Goal: Task Accomplishment & Management: Manage account settings

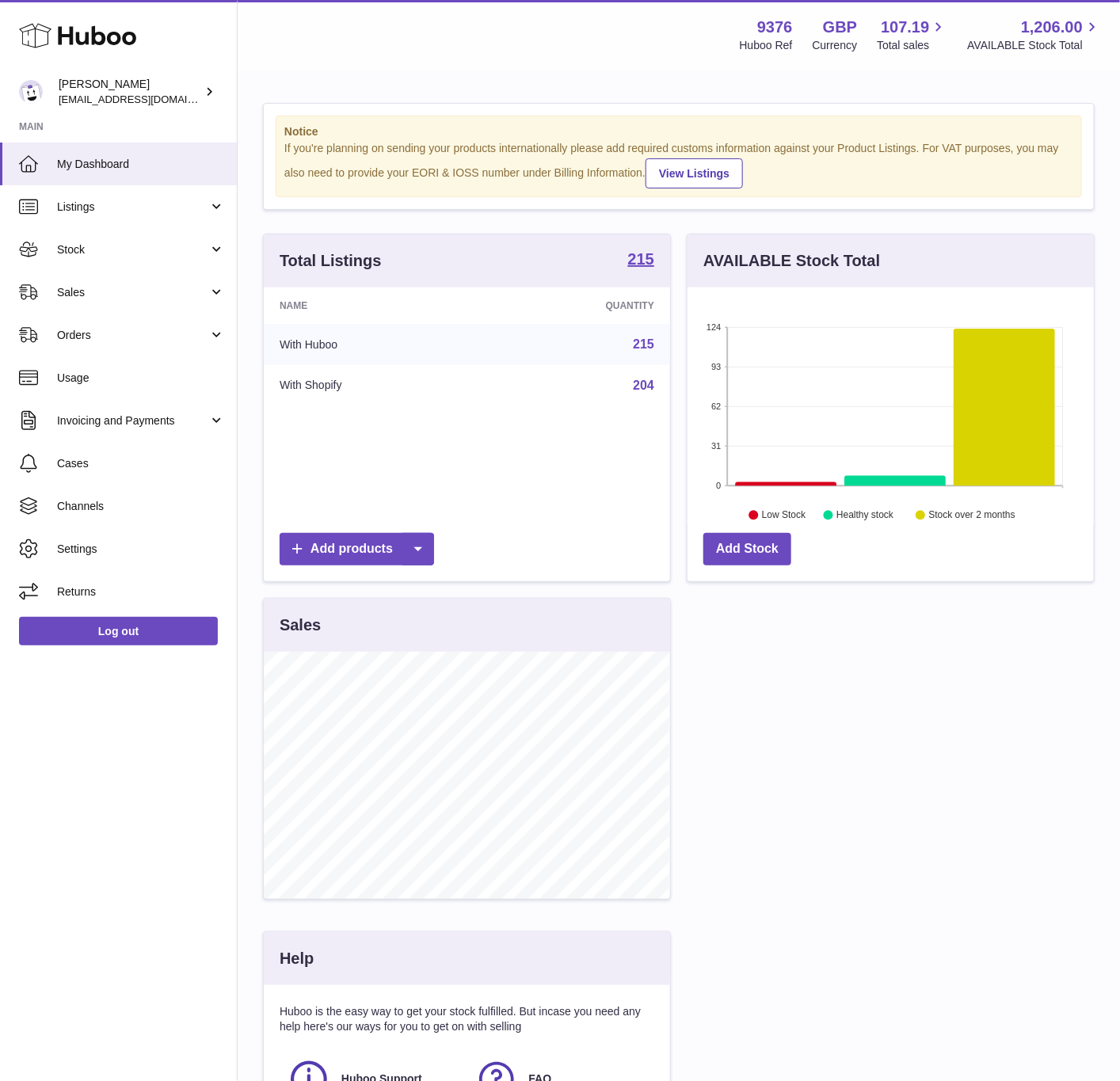
scroll to position [247, 405]
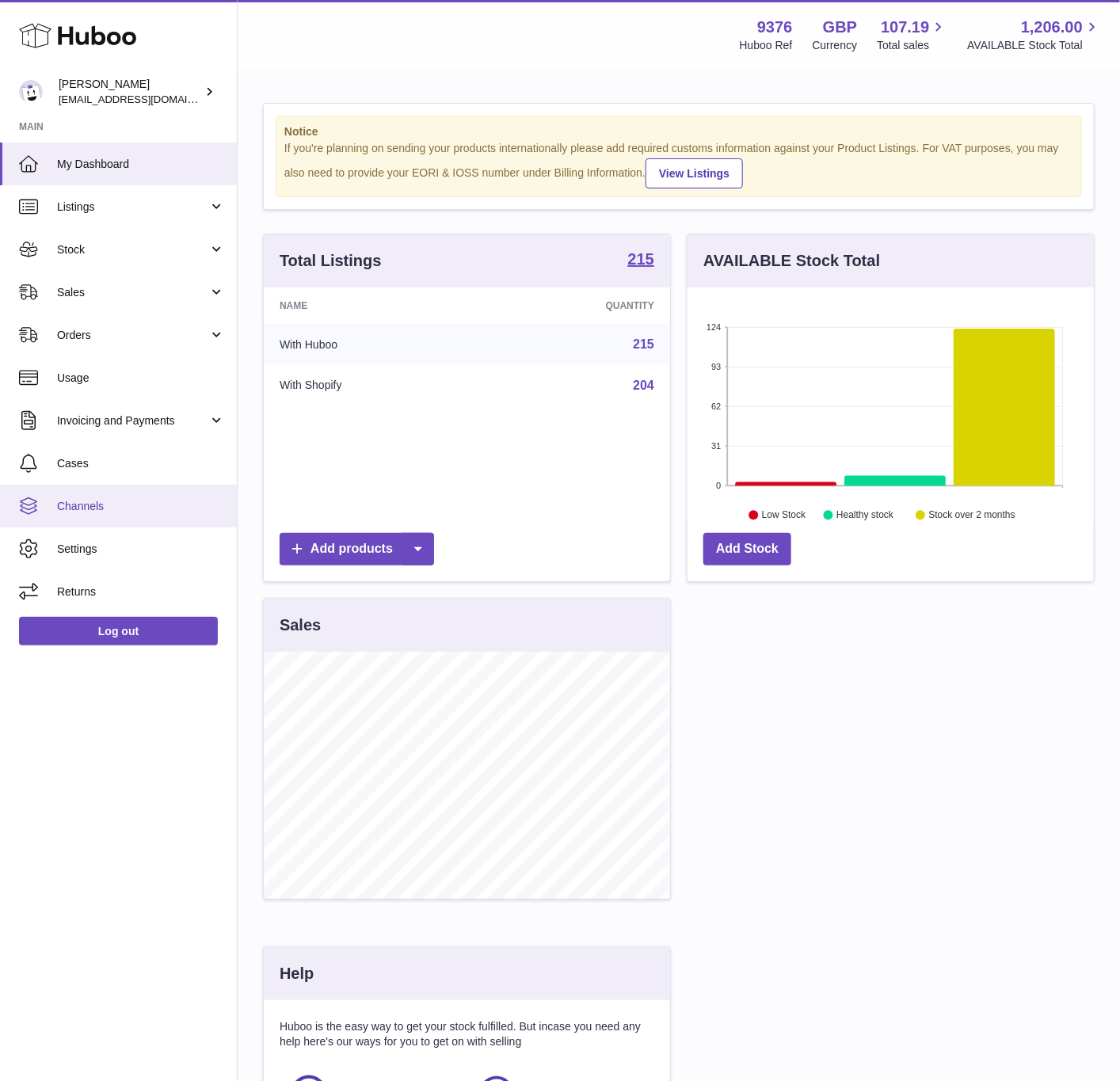
click at [101, 504] on span "Channels" at bounding box center [141, 506] width 168 height 15
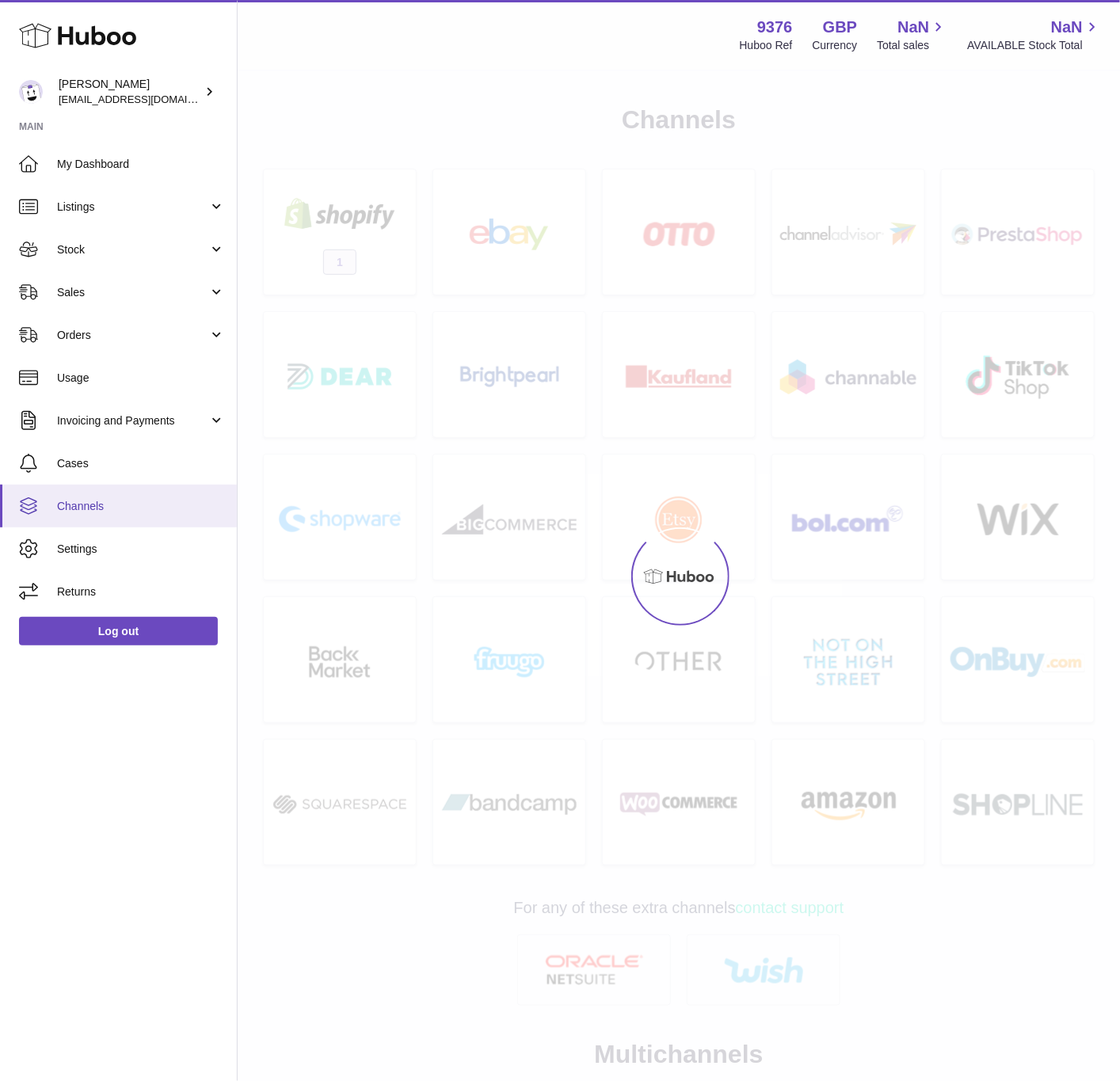
click at [102, 511] on span "Channels" at bounding box center [141, 506] width 168 height 15
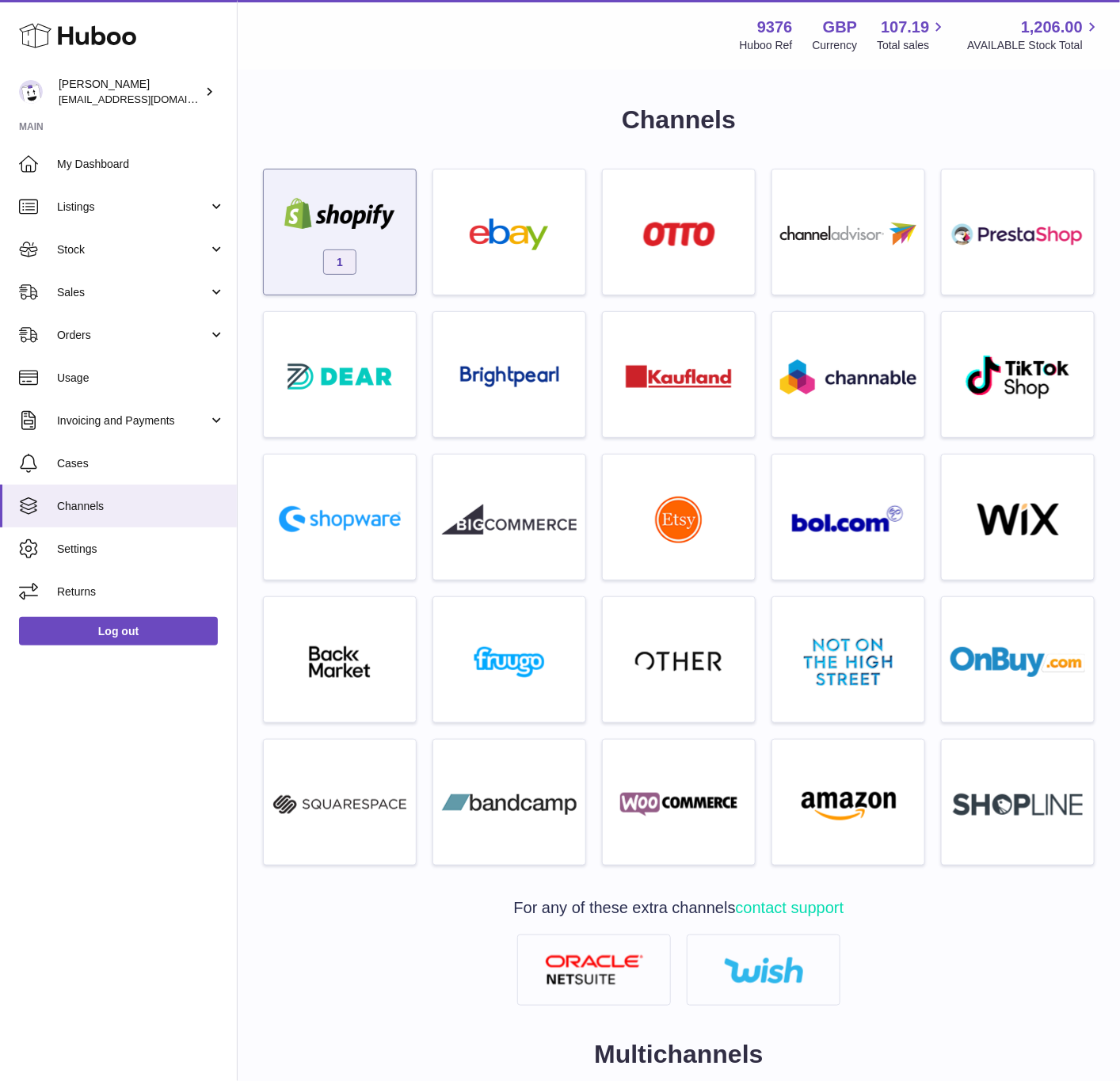
click at [371, 214] on img at bounding box center [340, 214] width 135 height 32
click at [396, 209] on img at bounding box center [340, 214] width 135 height 32
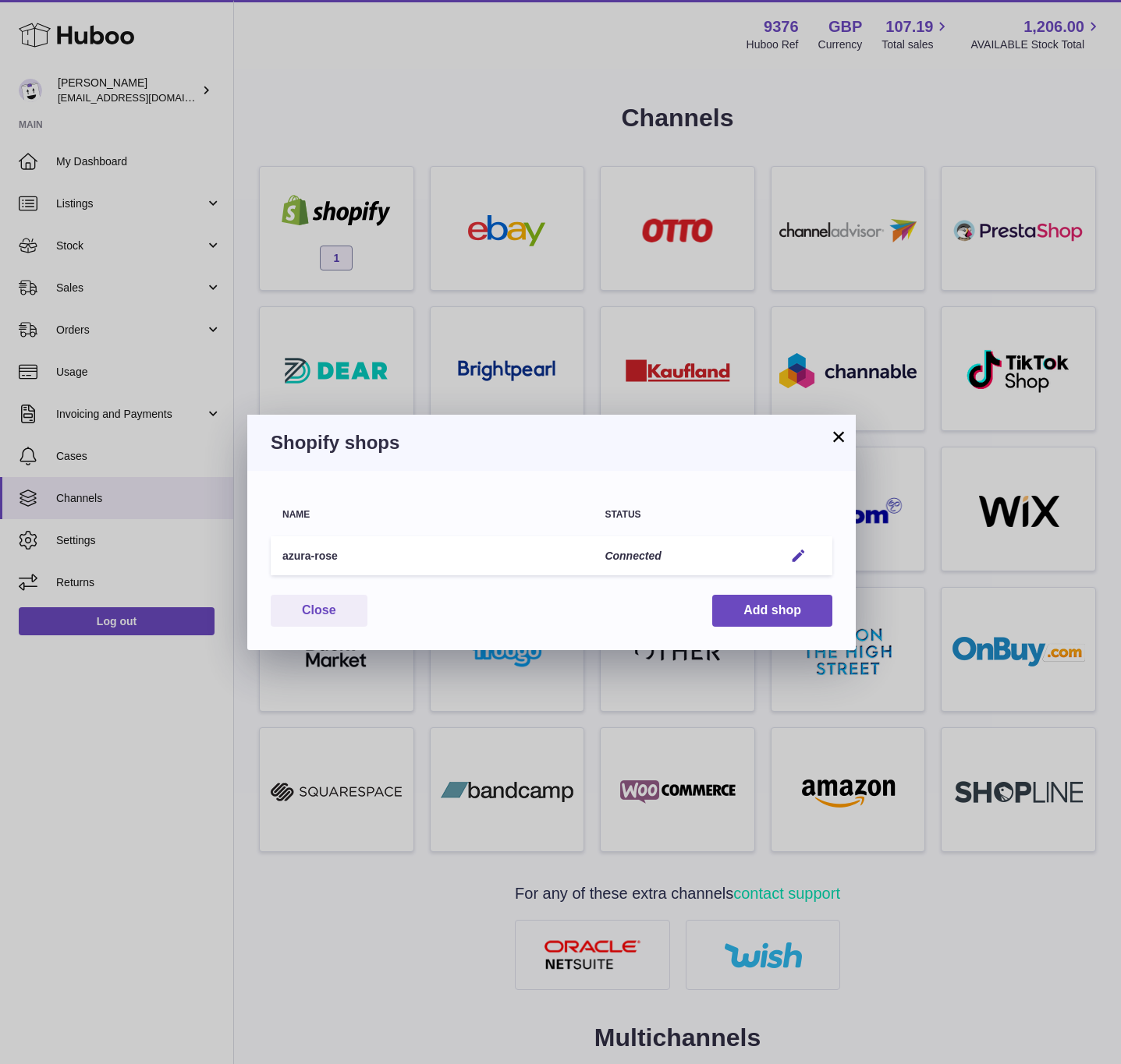
click at [814, 562] on td "Edit" at bounding box center [802, 556] width 60 height 40
click at [812, 560] on button "Edit" at bounding box center [798, 557] width 29 height 16
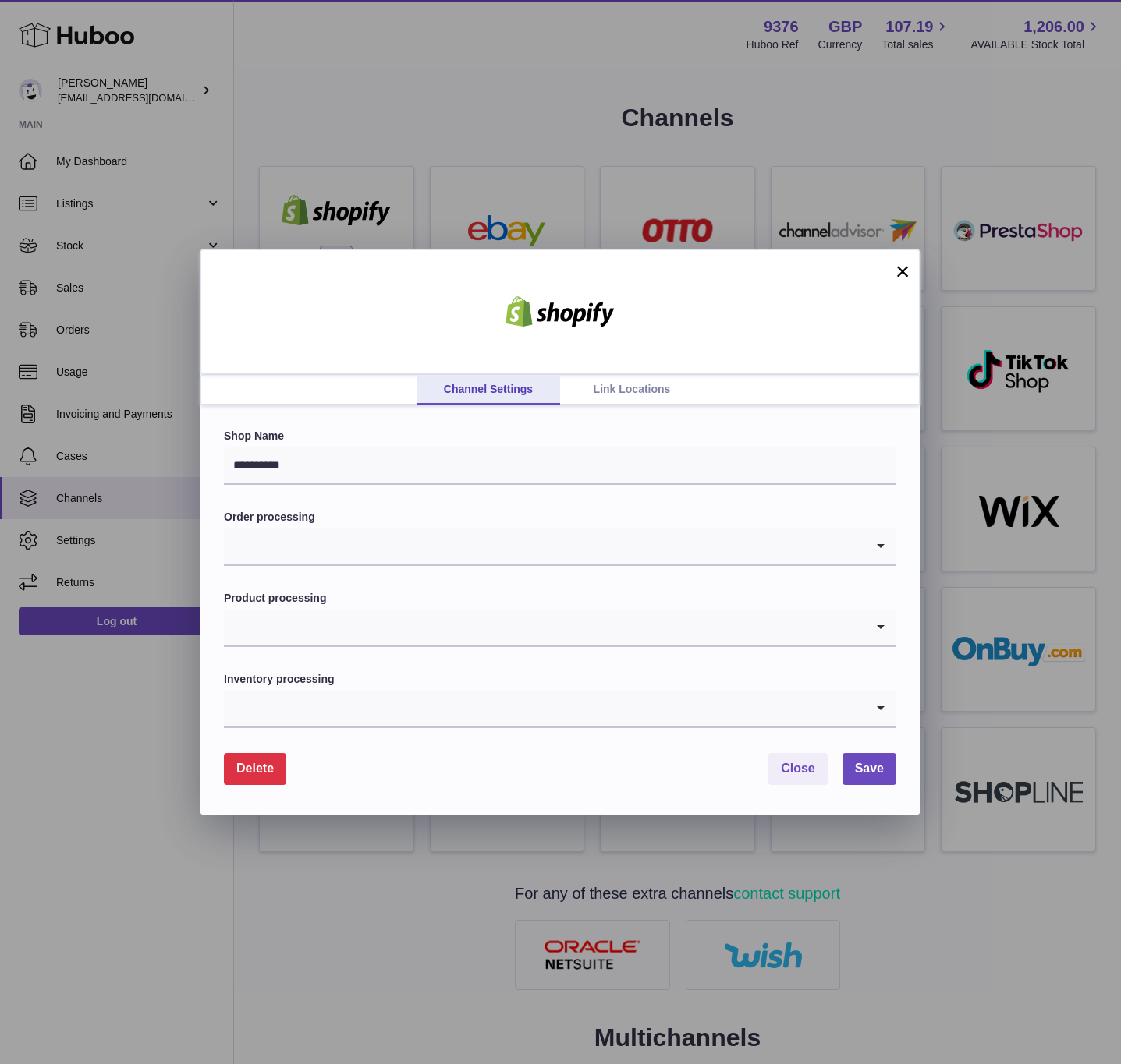
click at [625, 382] on link "Link Locations" at bounding box center [631, 389] width 144 height 30
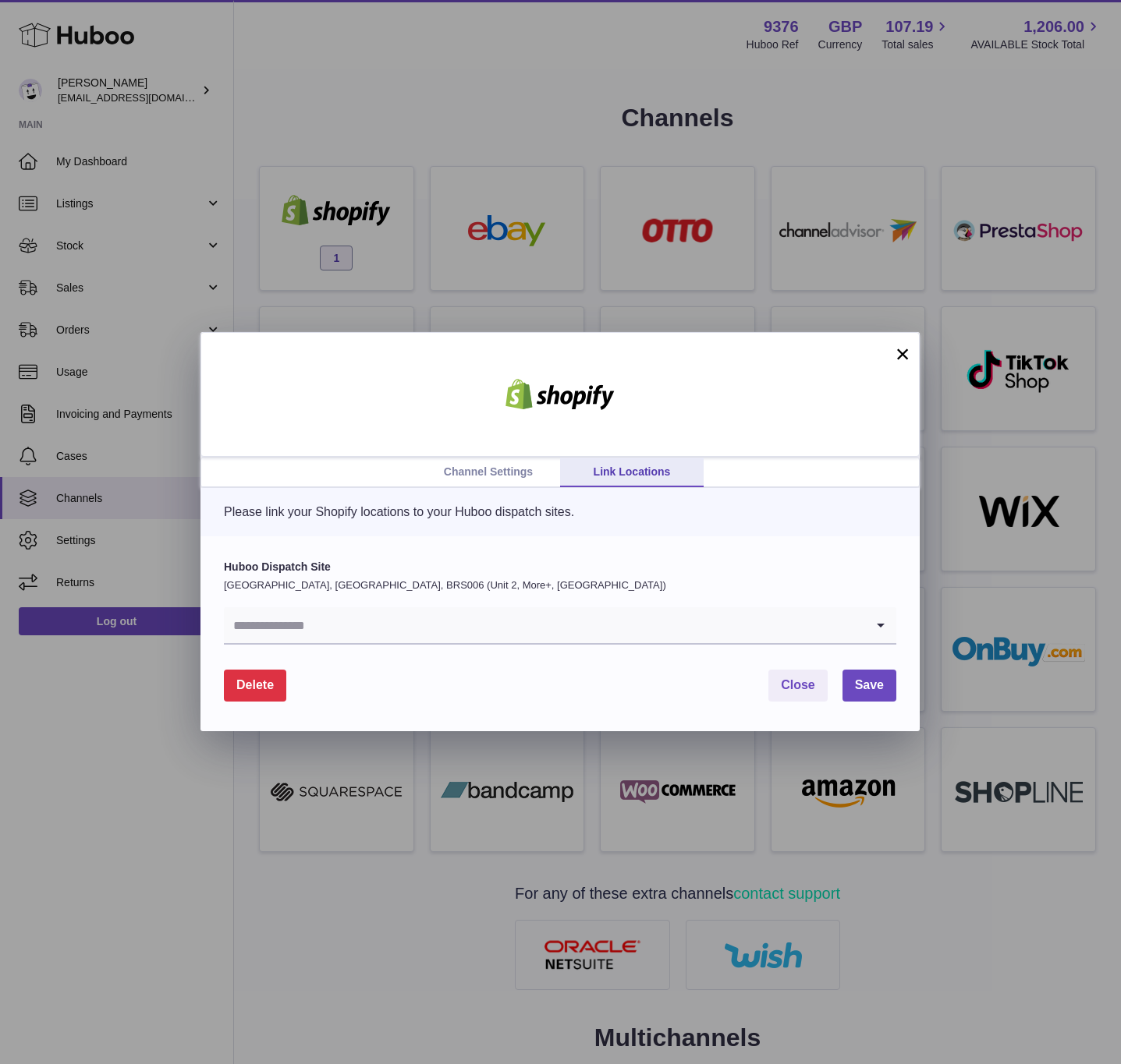
click at [426, 621] on input "Search for option" at bounding box center [545, 625] width 641 height 36
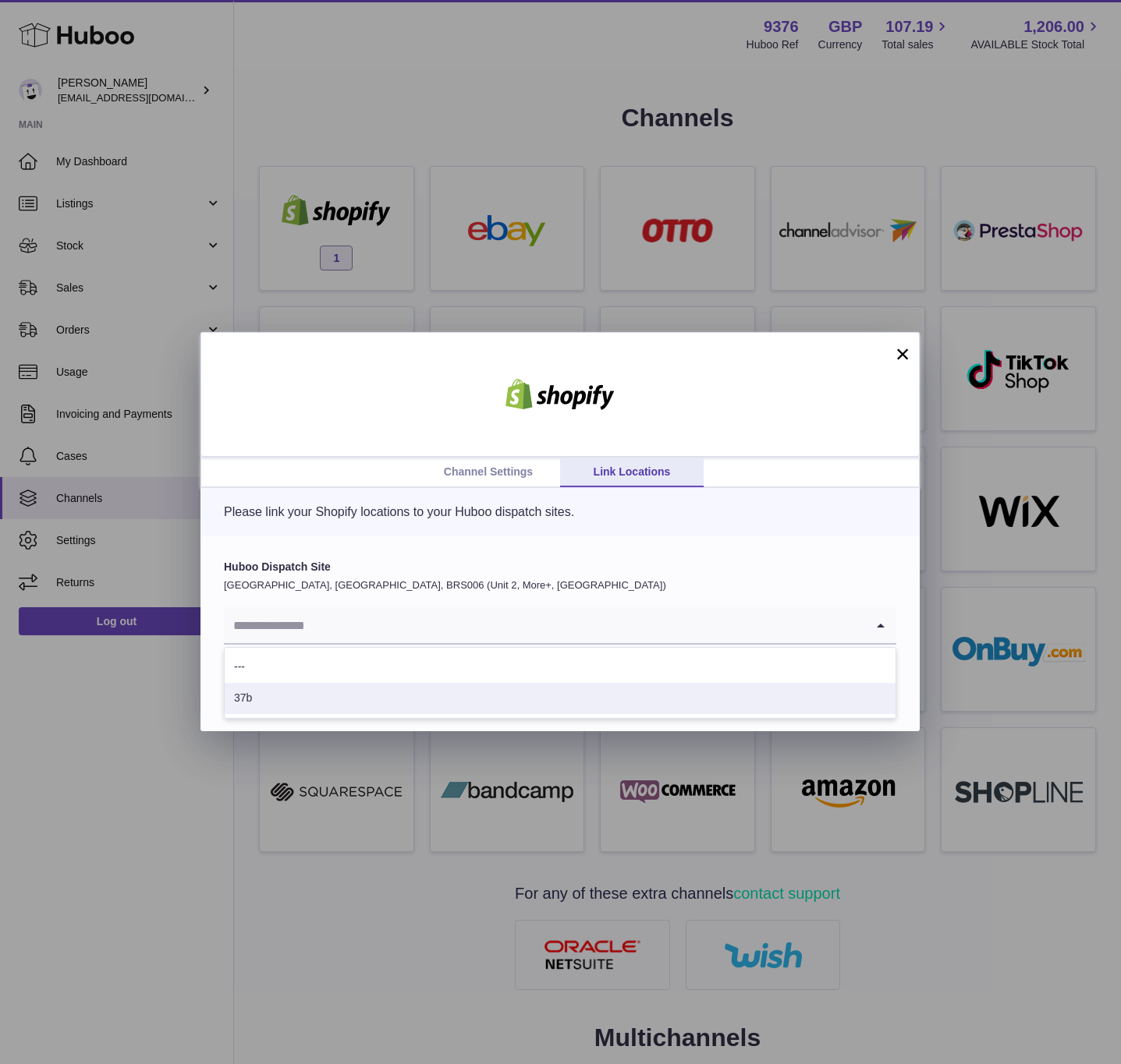
click at [386, 704] on li "37b" at bounding box center [560, 698] width 671 height 31
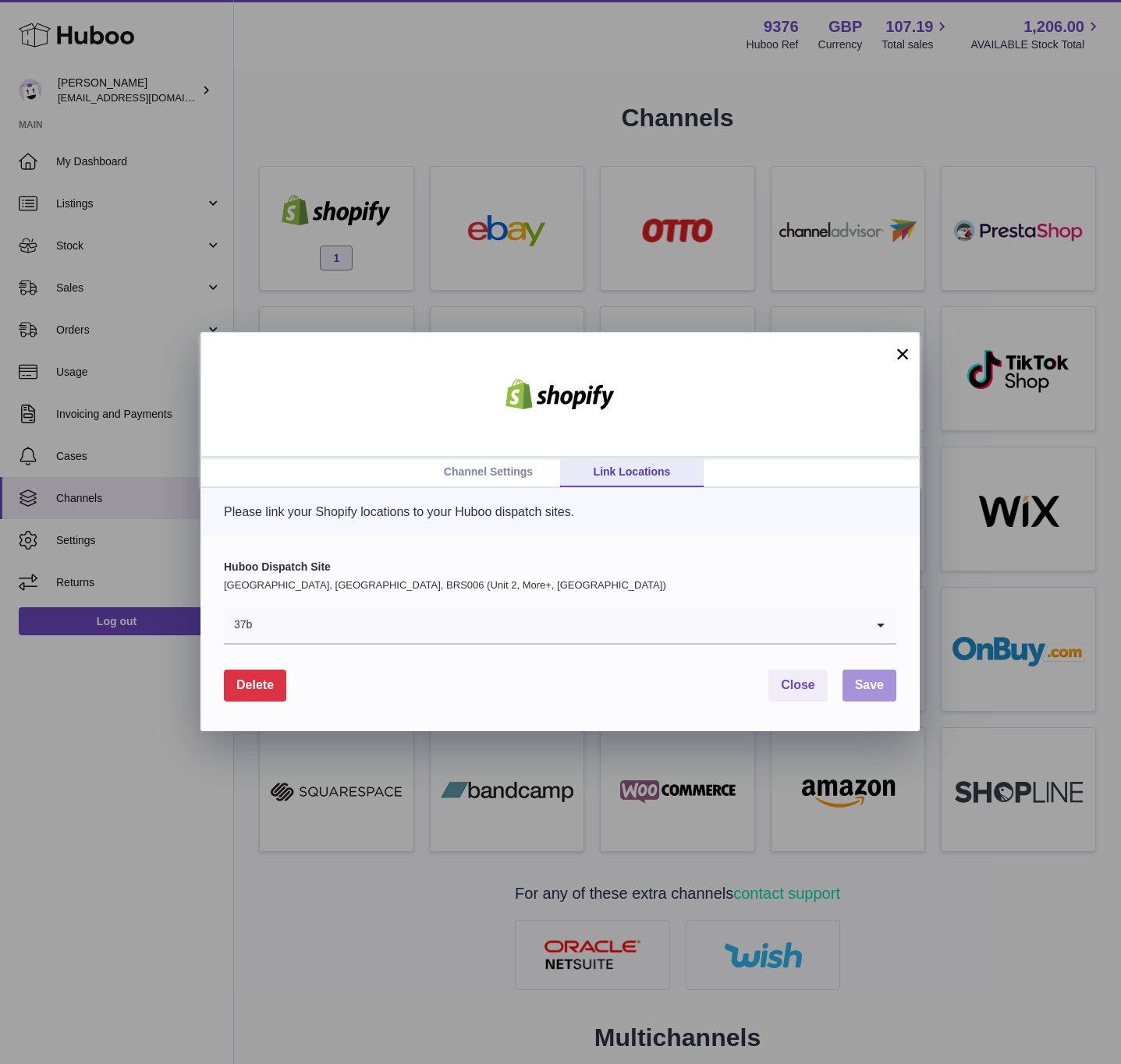
click at [870, 678] on span "Save" at bounding box center [868, 684] width 29 height 13
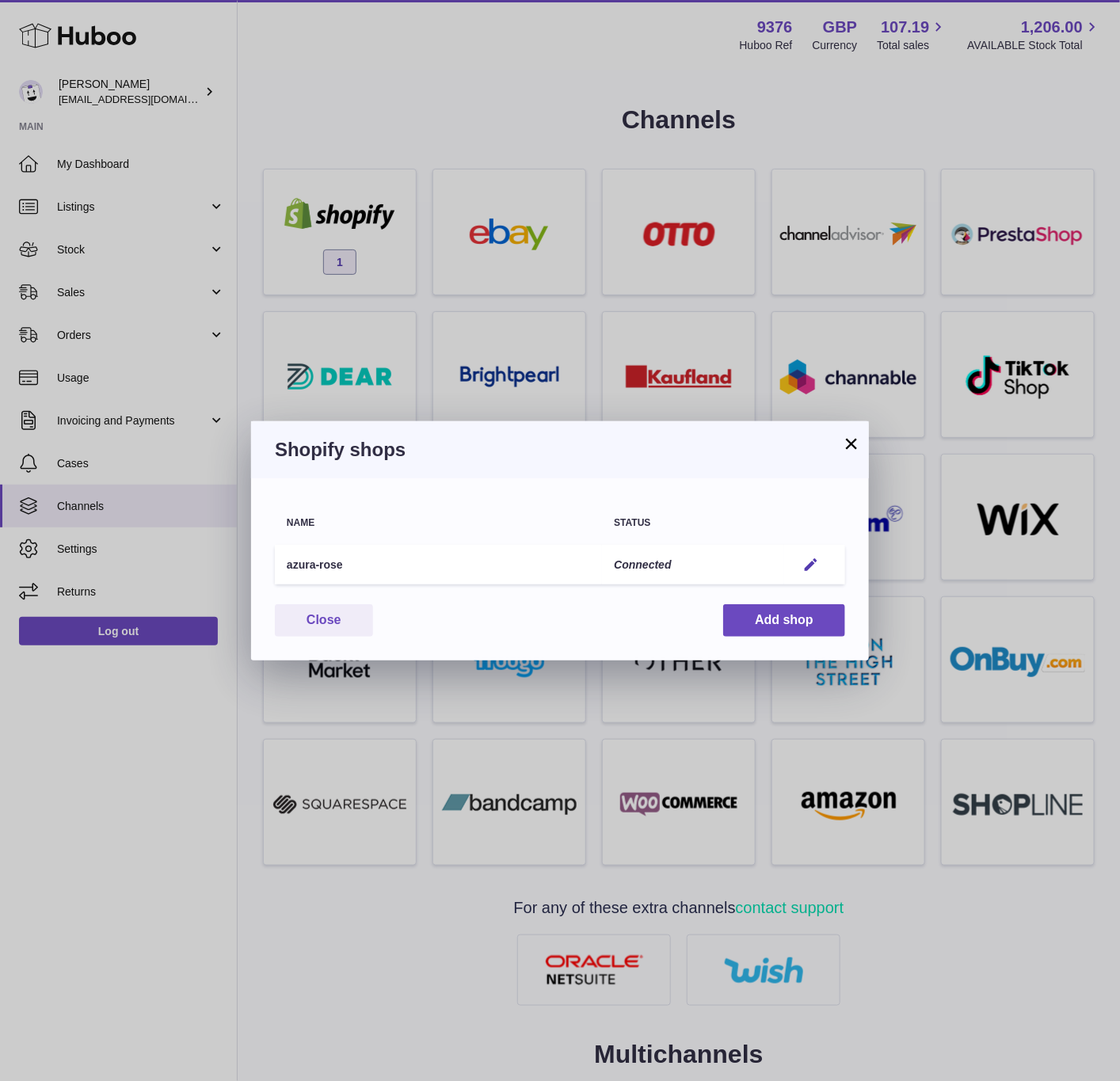
drag, startPoint x: 855, startPoint y: 447, endPoint x: 749, endPoint y: 295, distance: 185.3
click at [855, 447] on button "×" at bounding box center [851, 443] width 19 height 19
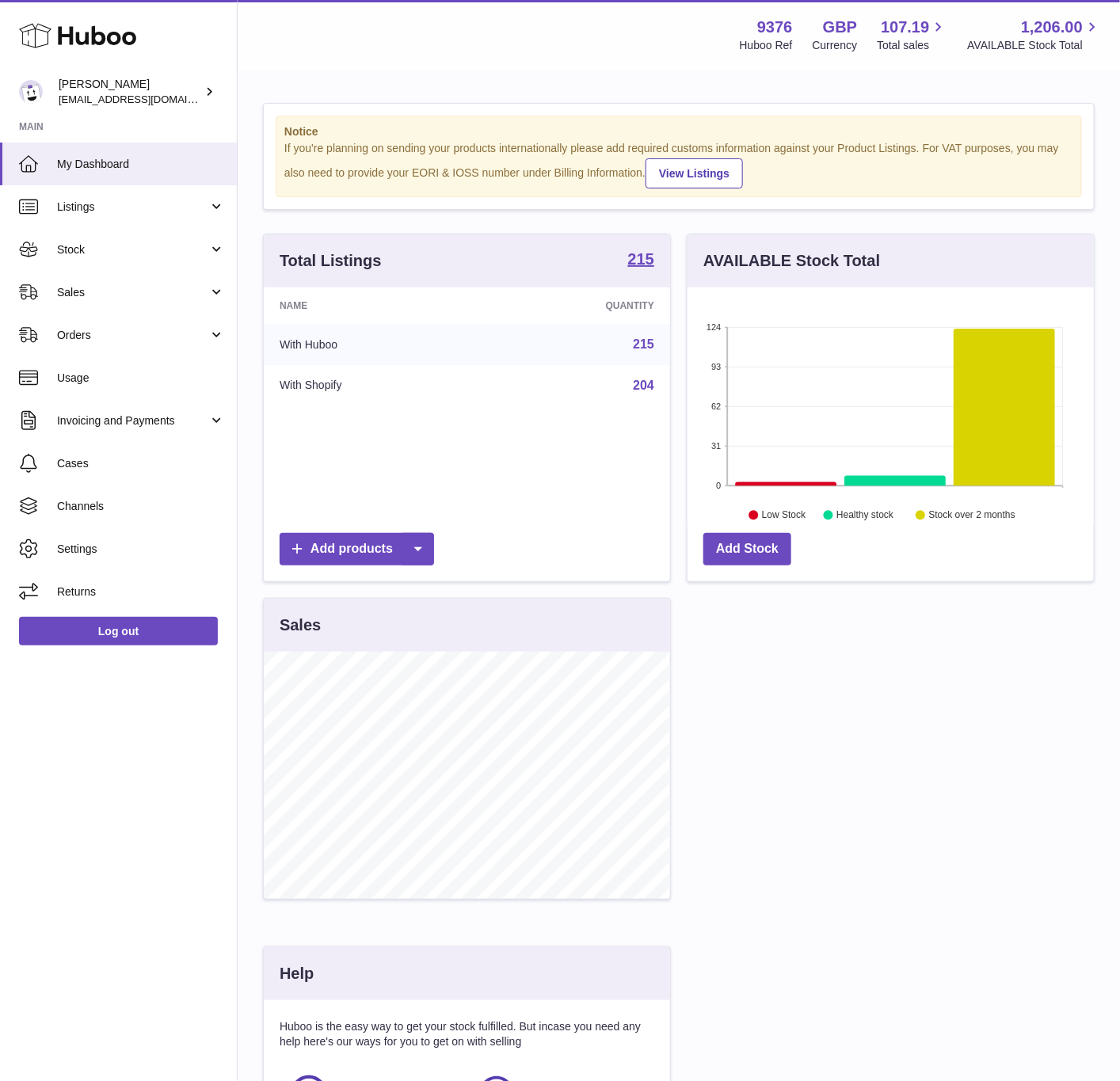
scroll to position [247, 405]
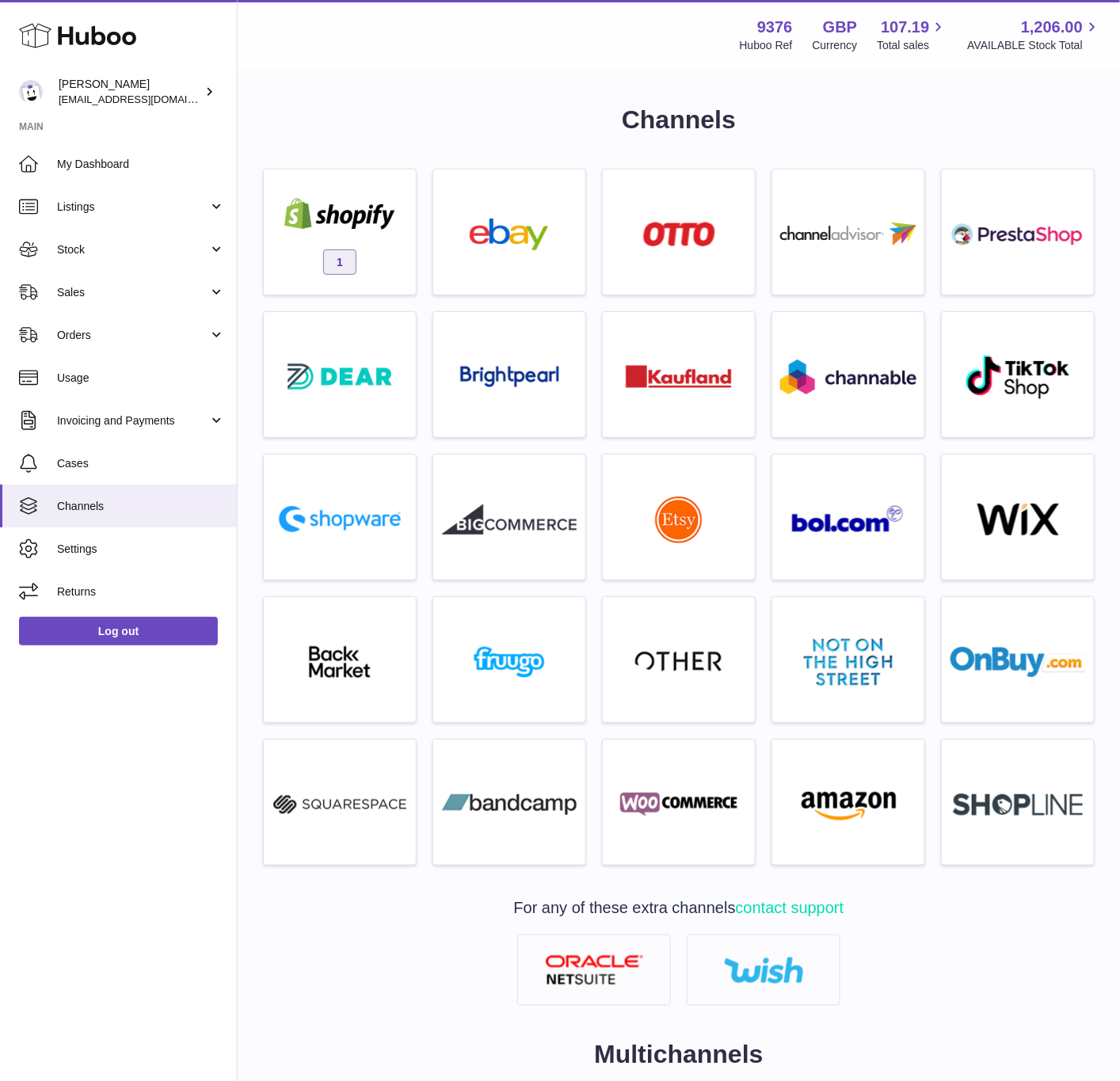
click at [773, 34] on strong "9376" at bounding box center [774, 27] width 36 height 22
copy strong "9376"
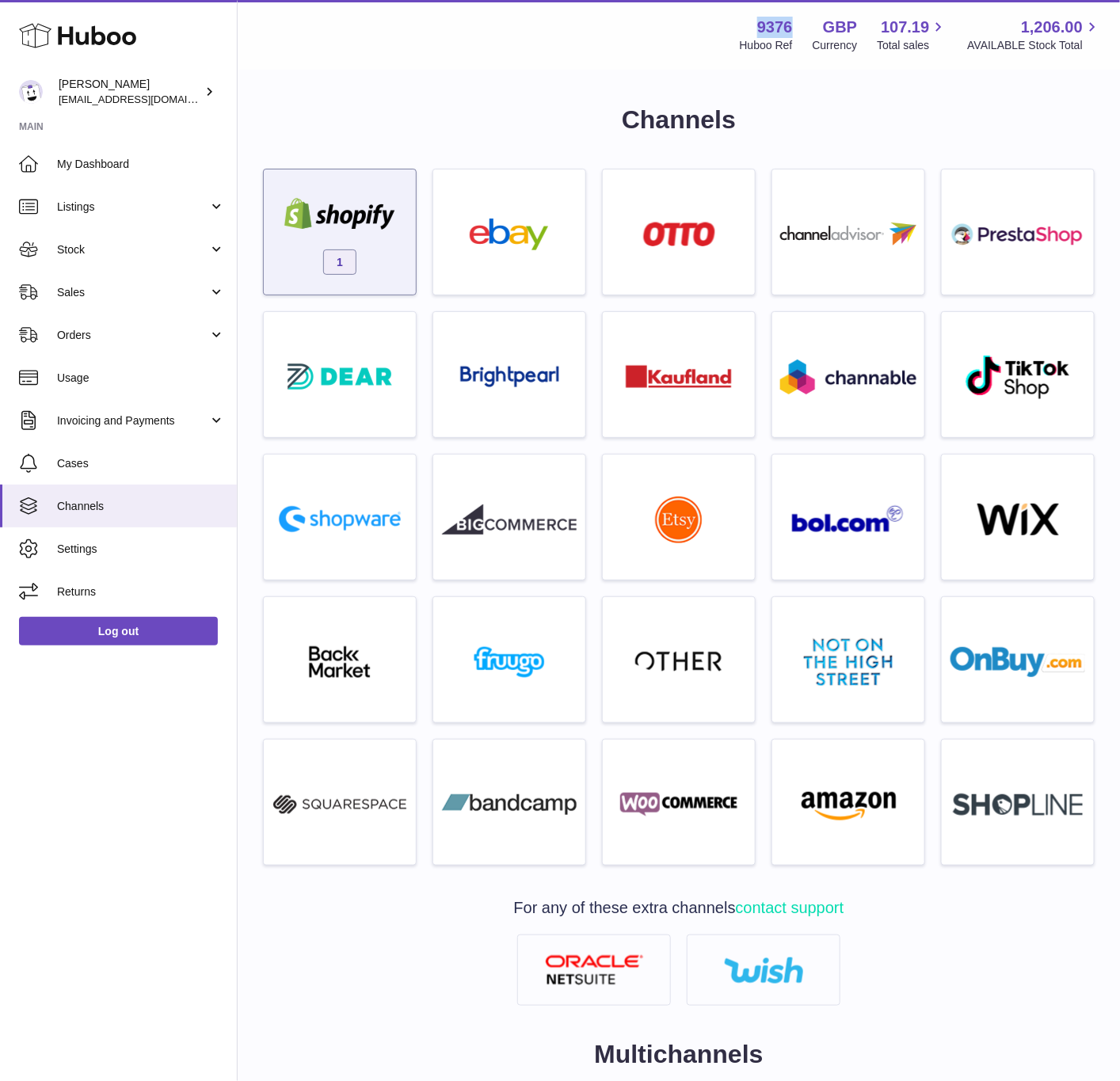
click at [341, 257] on span "1" at bounding box center [340, 262] width 33 height 25
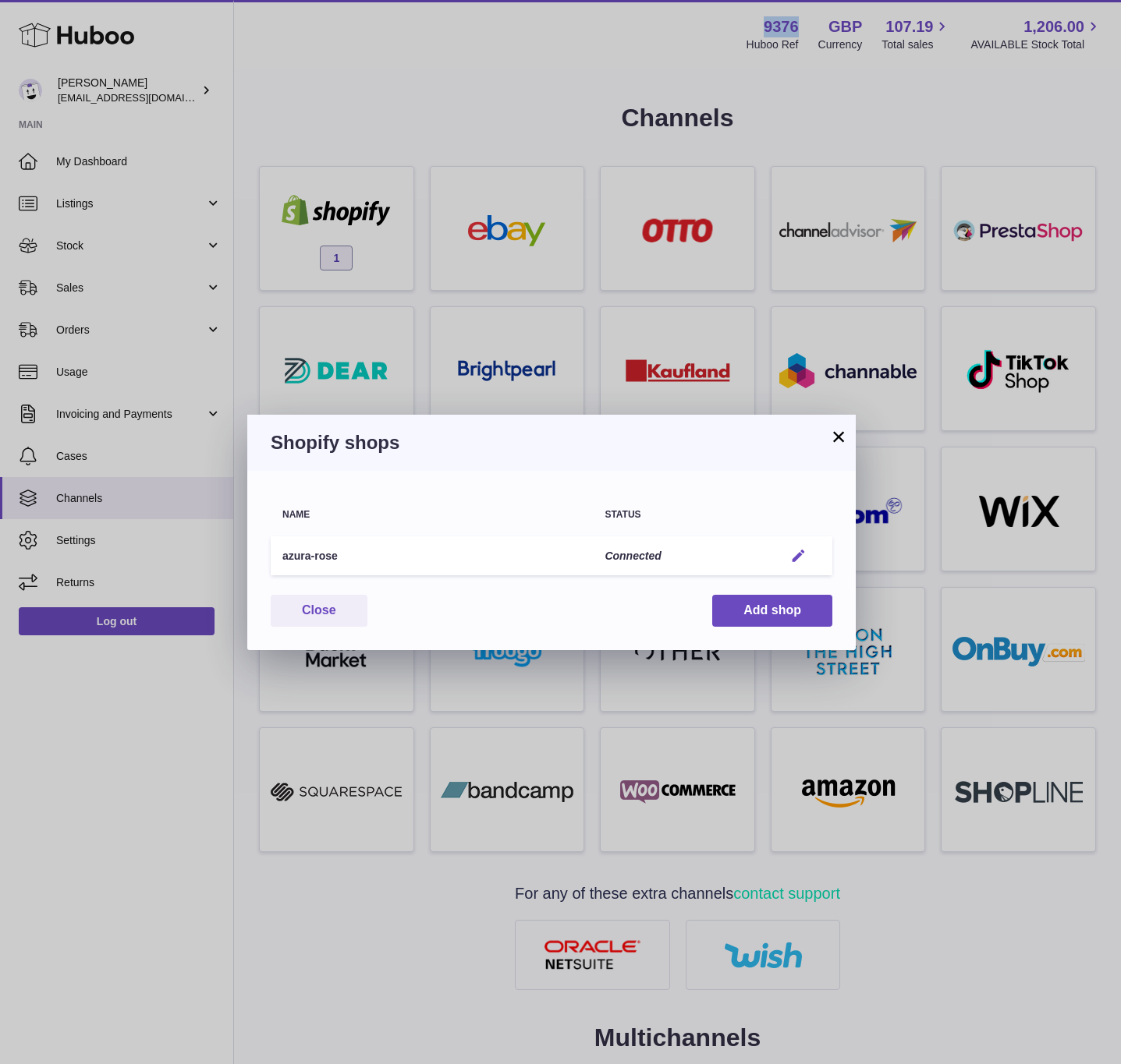
click at [791, 548] on em "button" at bounding box center [798, 557] width 16 height 16
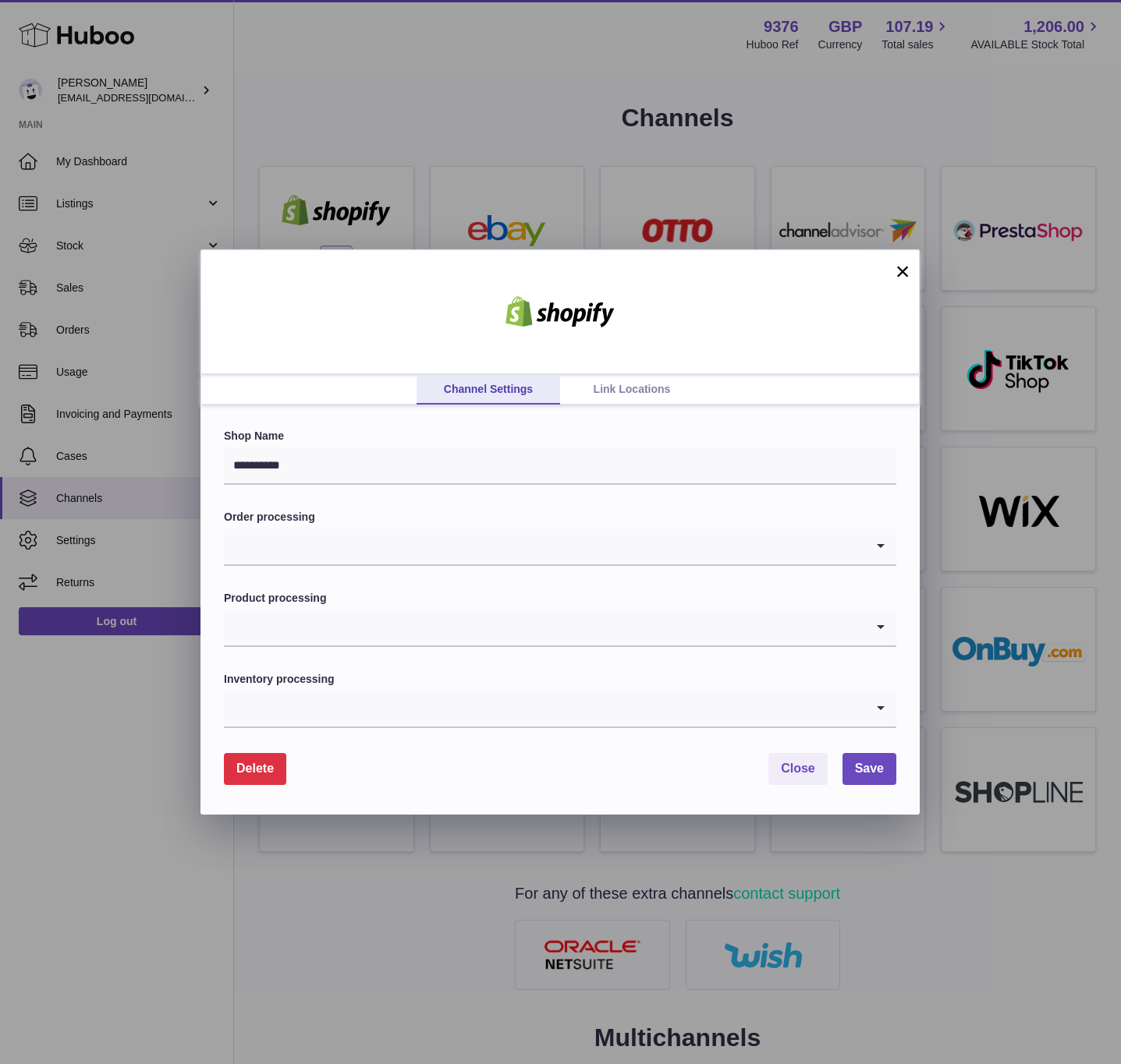
click at [630, 390] on link "Link Locations" at bounding box center [631, 389] width 144 height 30
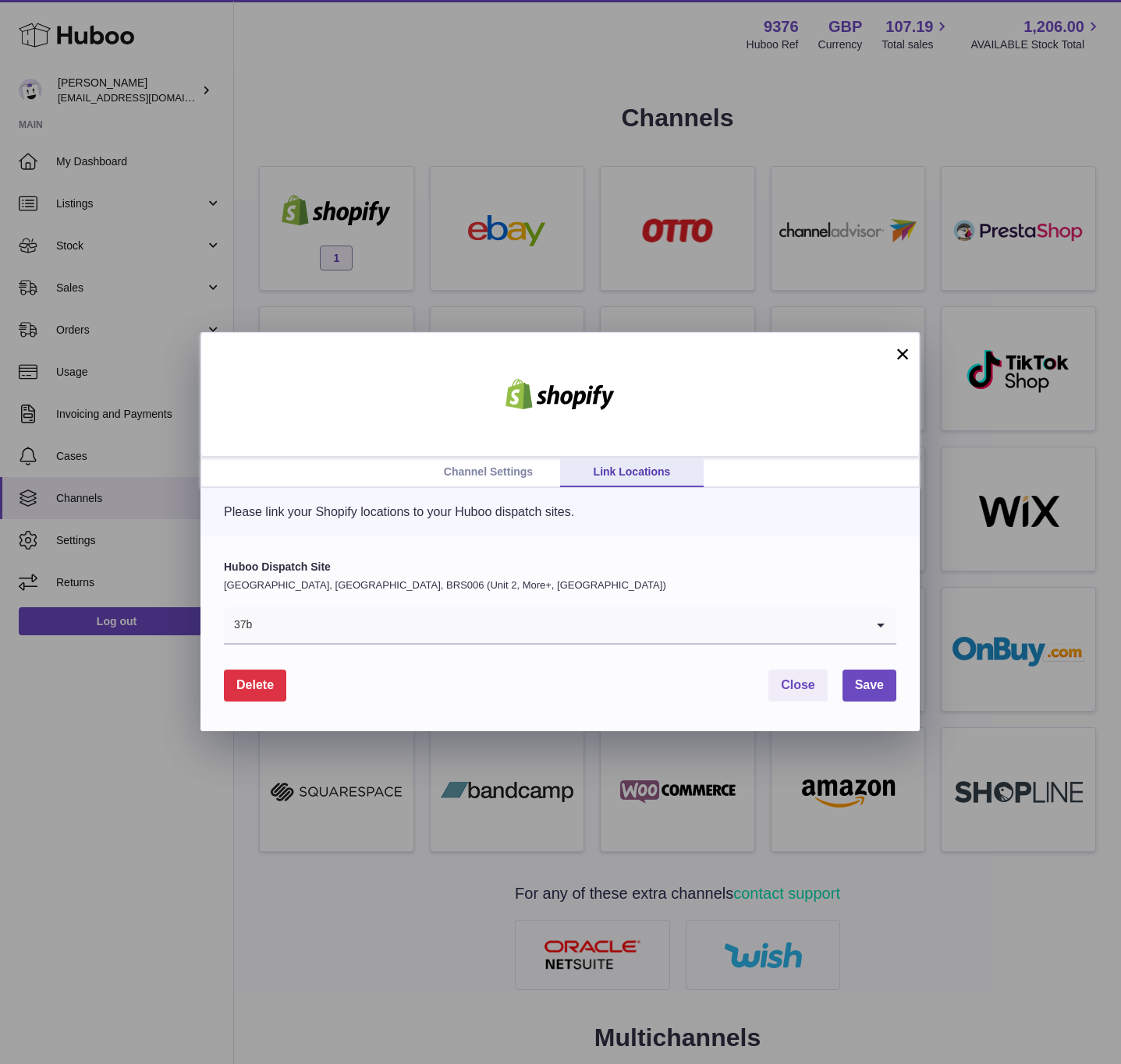
click at [485, 592] on p "[GEOGRAPHIC_DATA], [GEOGRAPHIC_DATA], BRS006 (Unit 2, More+, [GEOGRAPHIC_DATA])" at bounding box center [560, 585] width 672 height 14
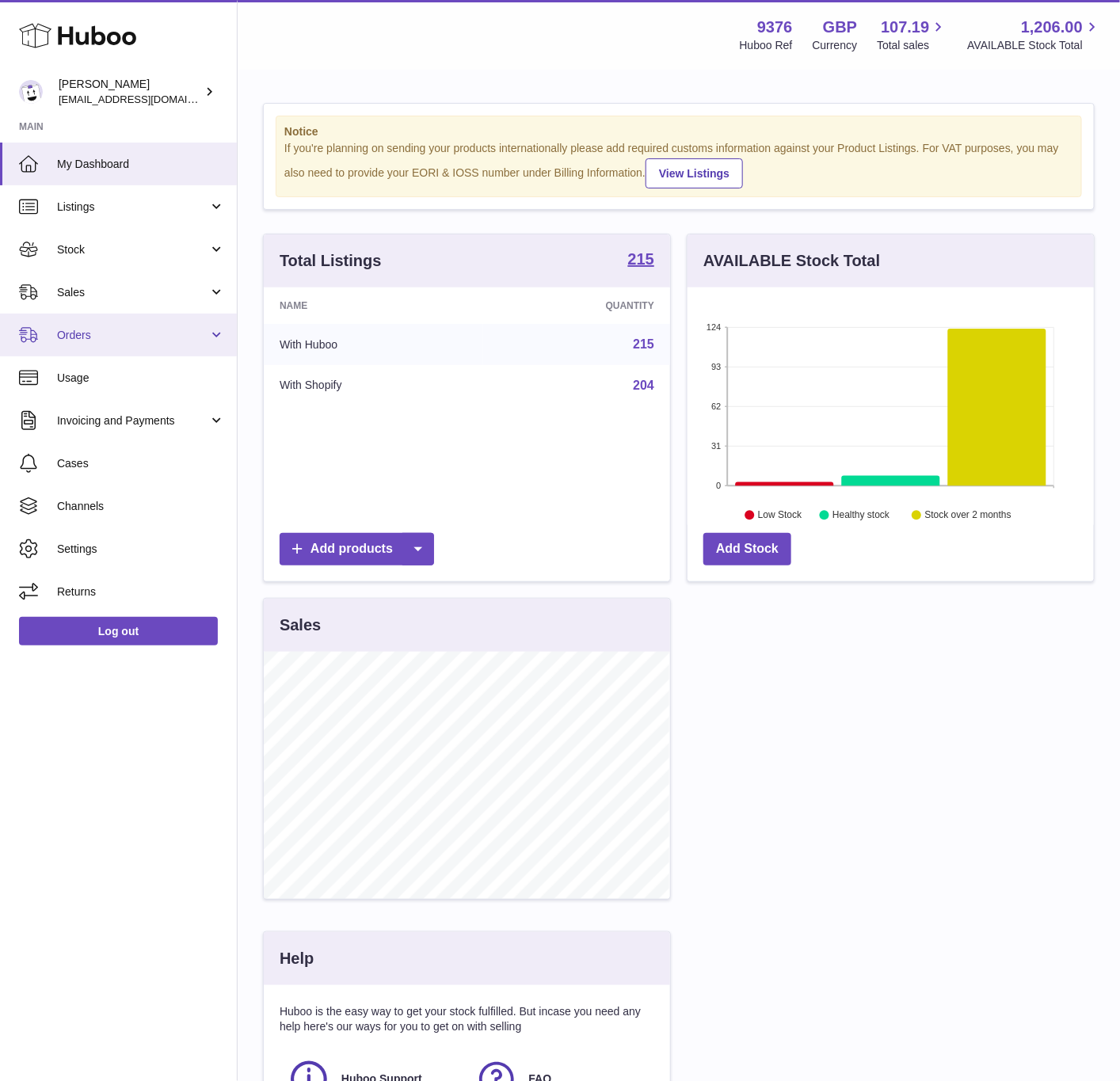
scroll to position [247, 405]
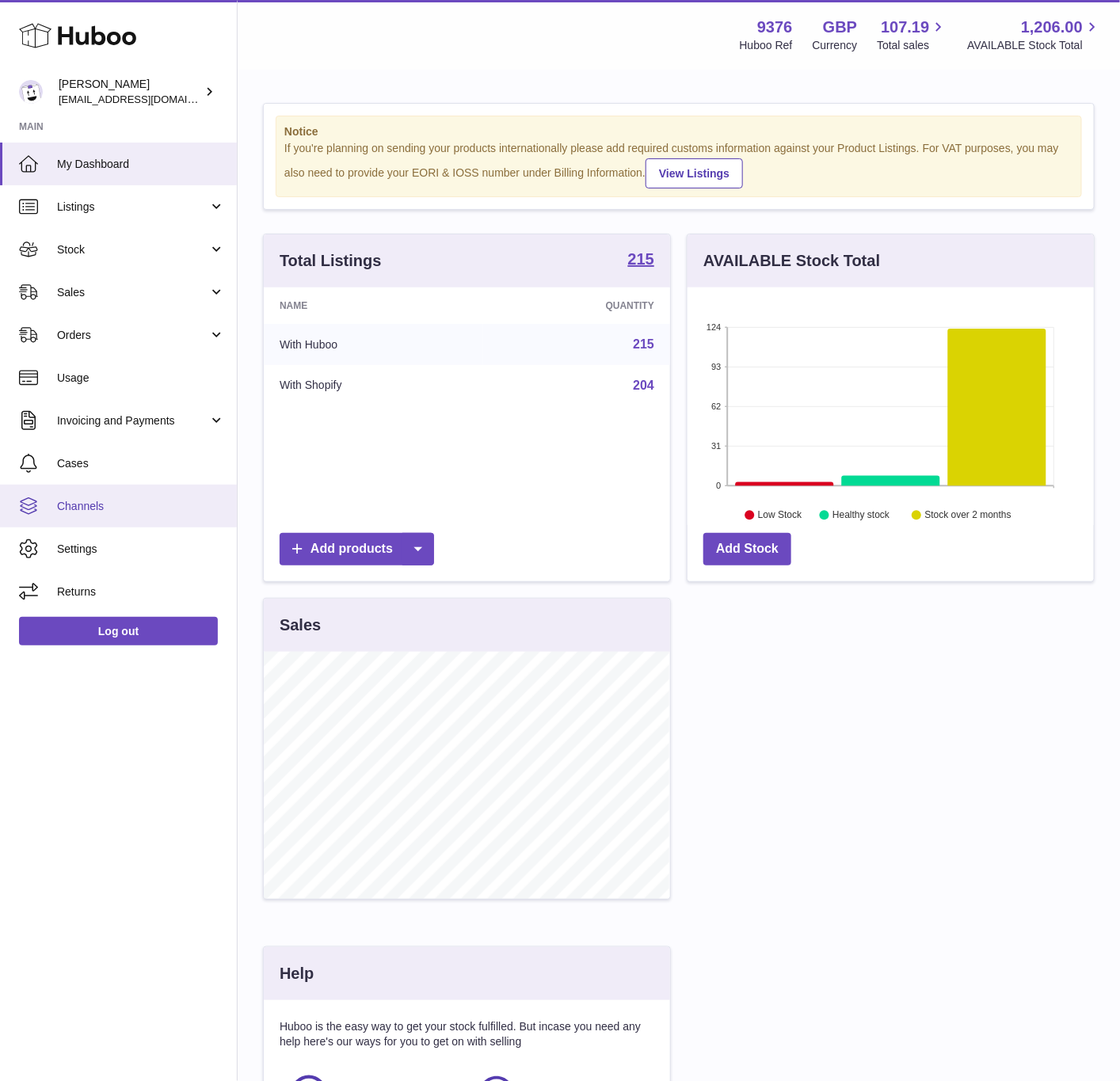
click at [174, 509] on span "Channels" at bounding box center [141, 506] width 168 height 15
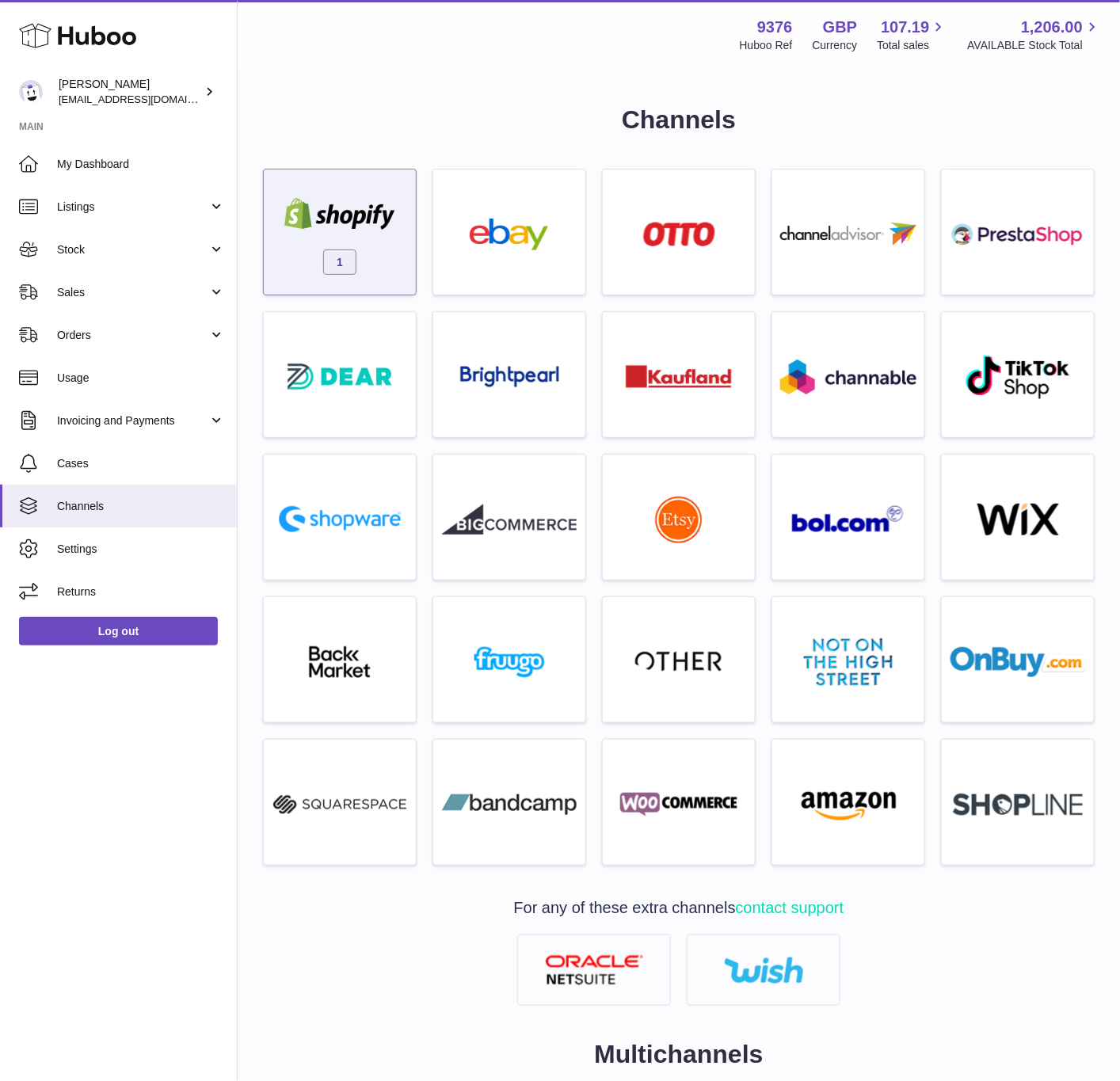
click at [337, 243] on div "1" at bounding box center [340, 237] width 137 height 102
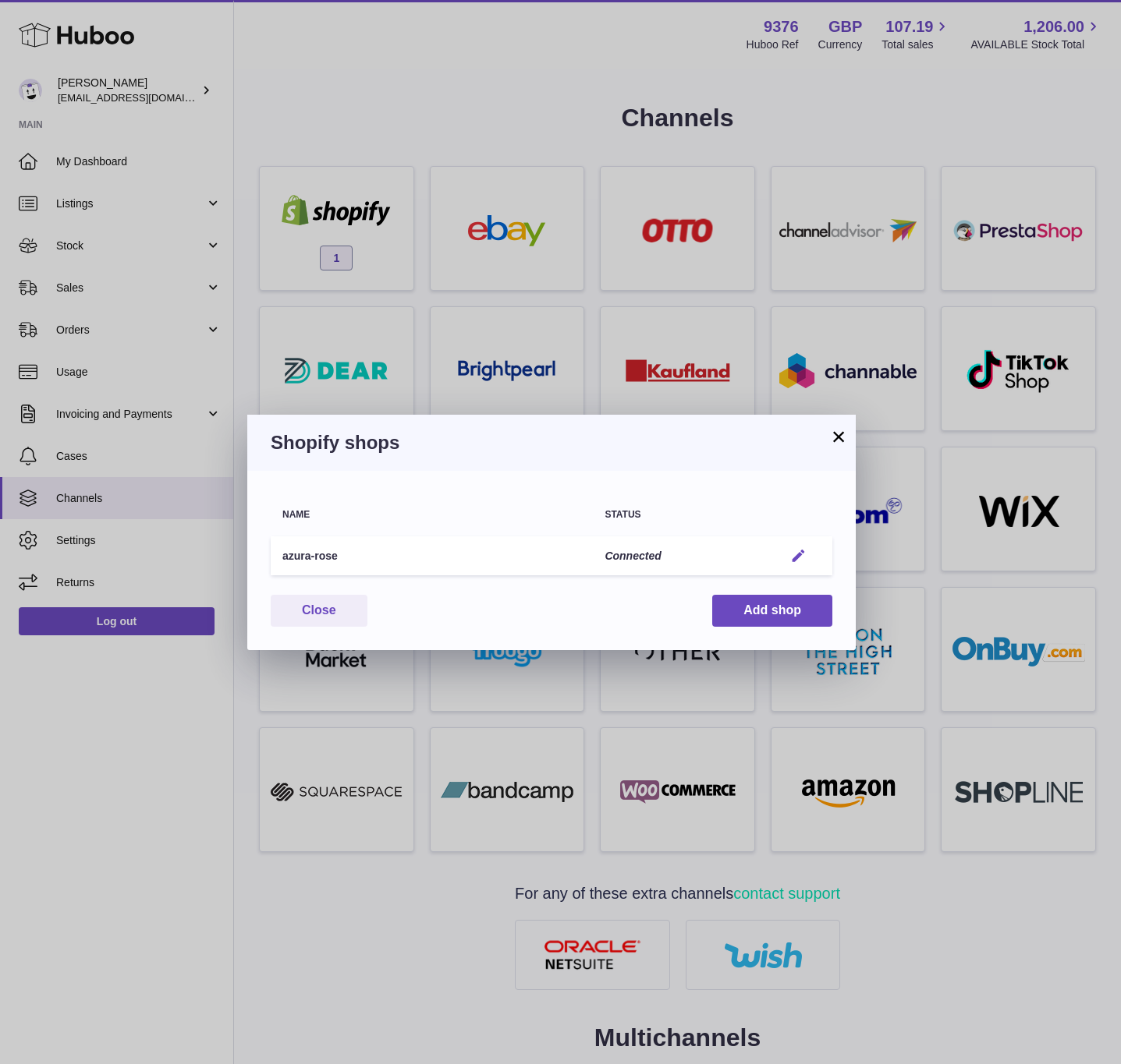
click at [803, 552] on em "button" at bounding box center [798, 557] width 16 height 16
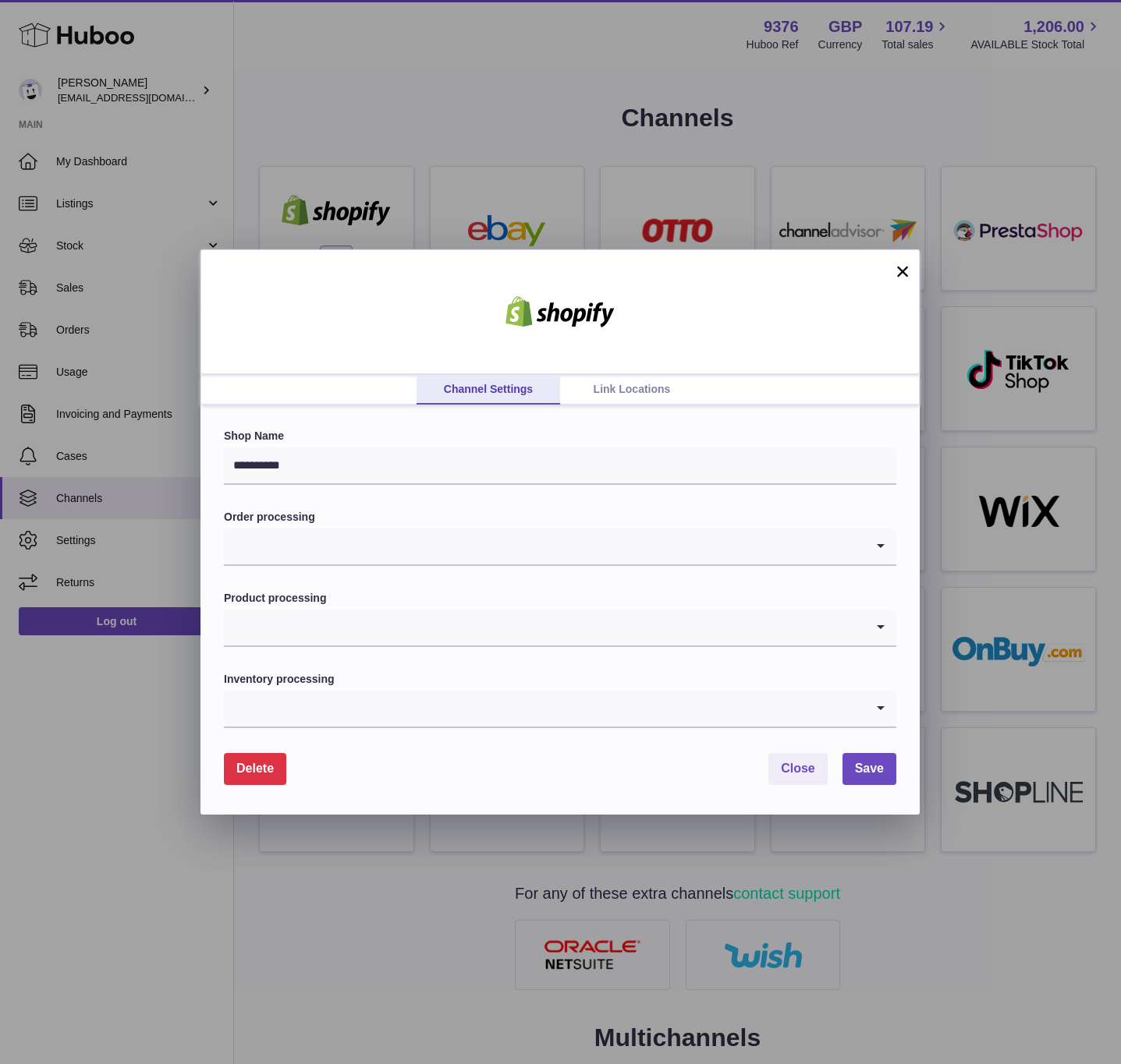
click at [604, 389] on link "Link Locations" at bounding box center [631, 389] width 144 height 30
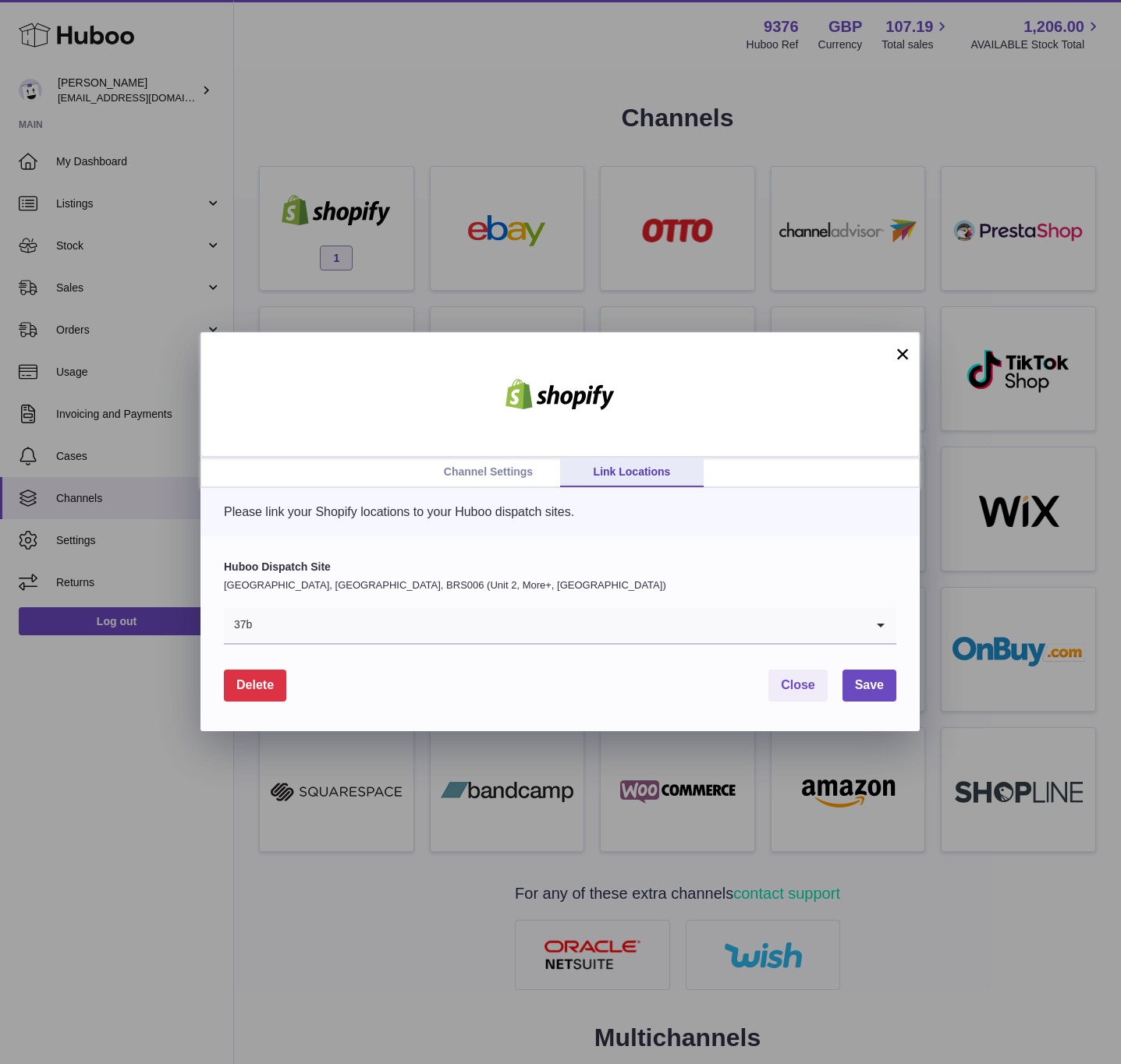
click at [438, 587] on p "[GEOGRAPHIC_DATA], [GEOGRAPHIC_DATA], BRS006 (Unit 2, More+, [GEOGRAPHIC_DATA])" at bounding box center [560, 585] width 672 height 14
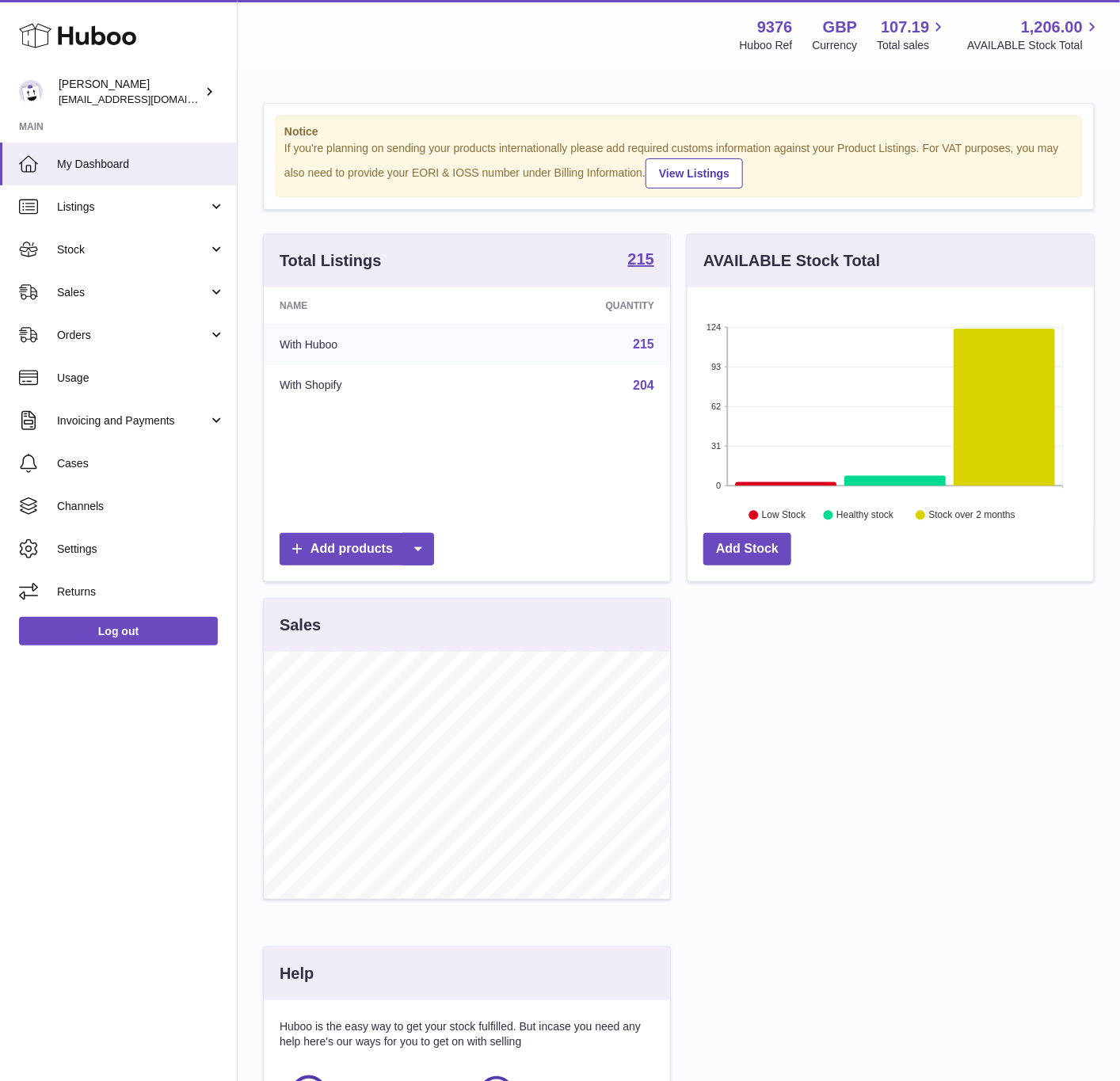
scroll to position [247, 405]
click at [143, 499] on span "Channels" at bounding box center [141, 506] width 168 height 15
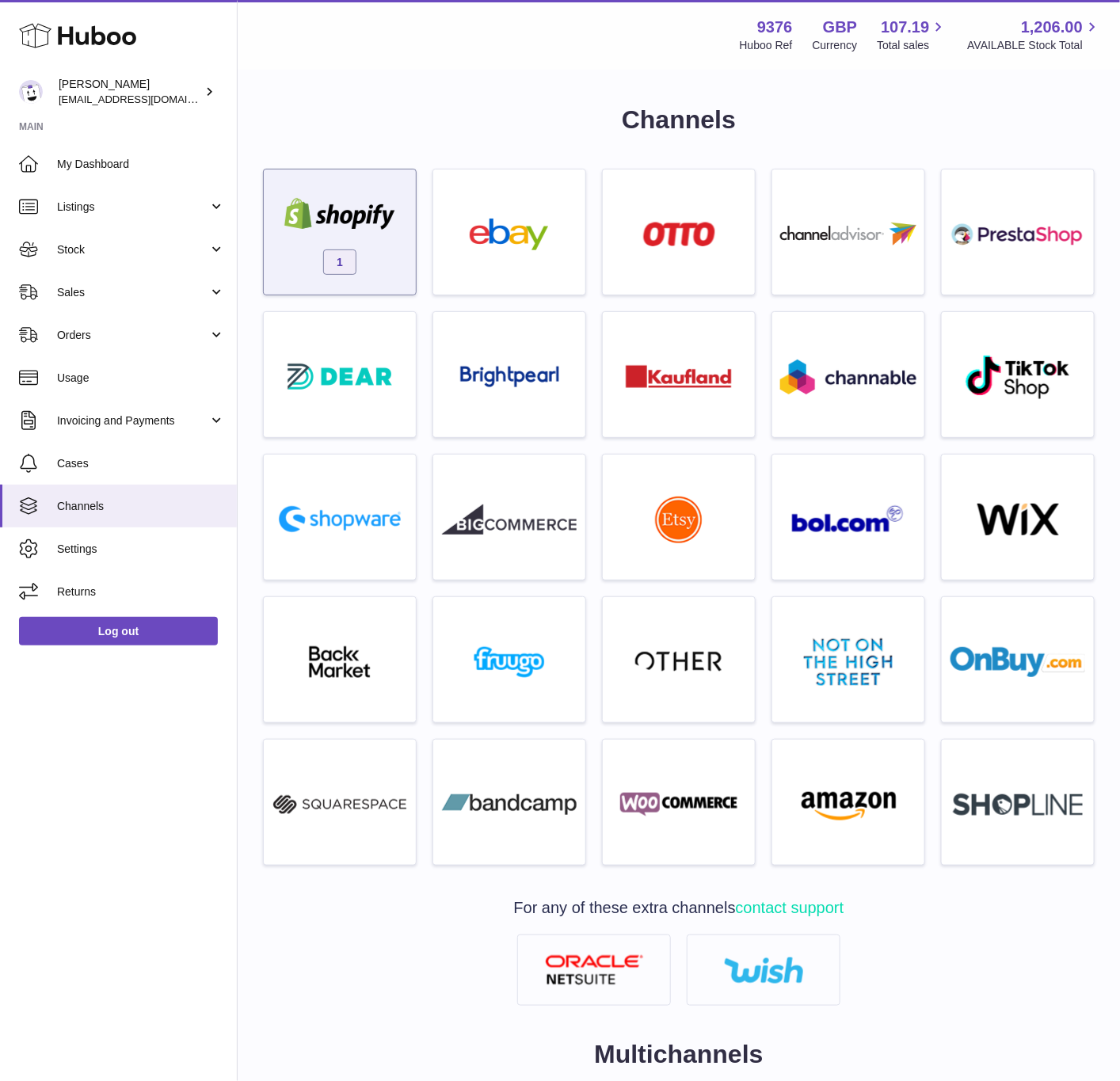
click at [388, 260] on div "1" at bounding box center [340, 237] width 137 height 102
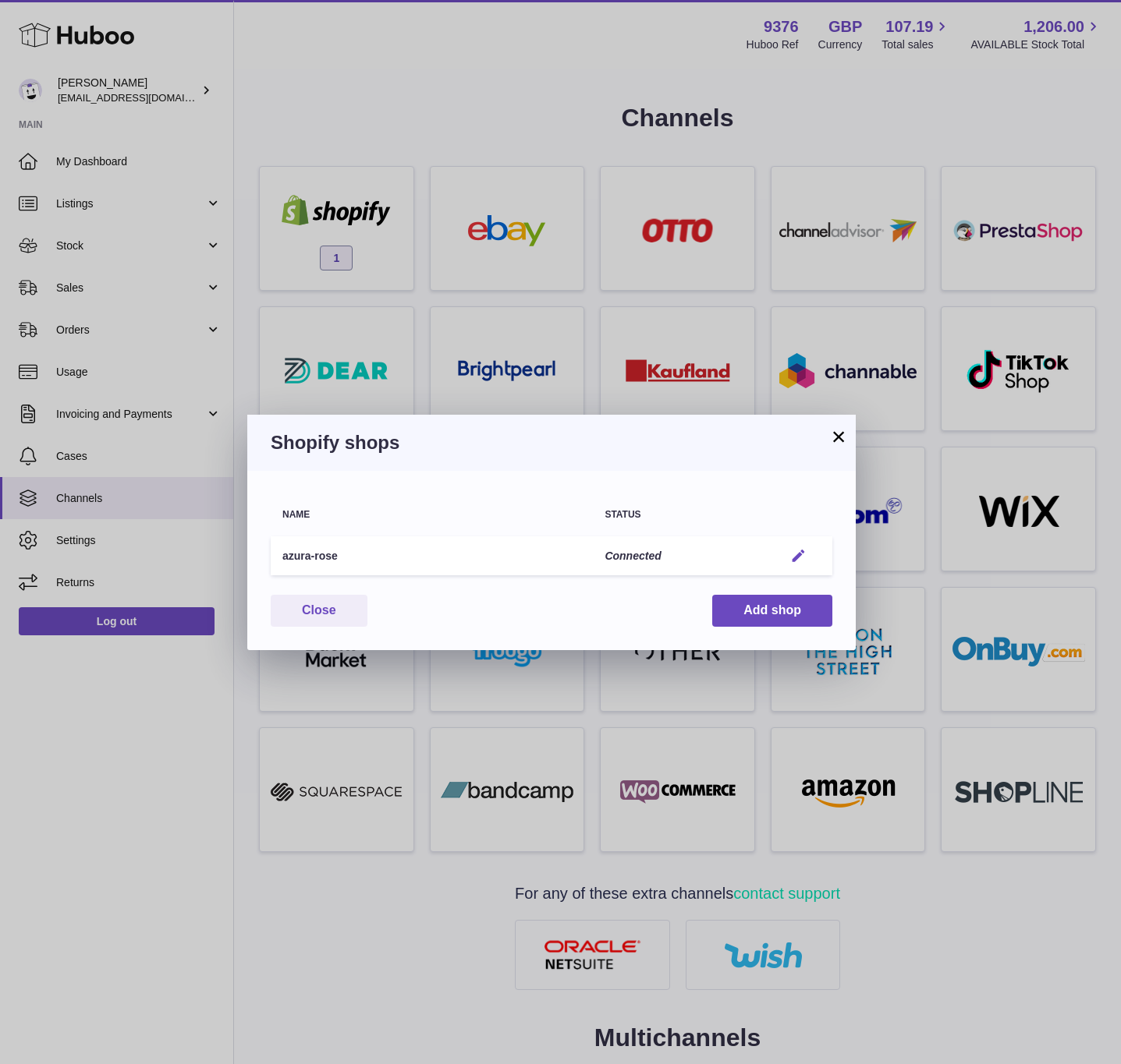
click at [808, 555] on button "Edit" at bounding box center [798, 557] width 29 height 16
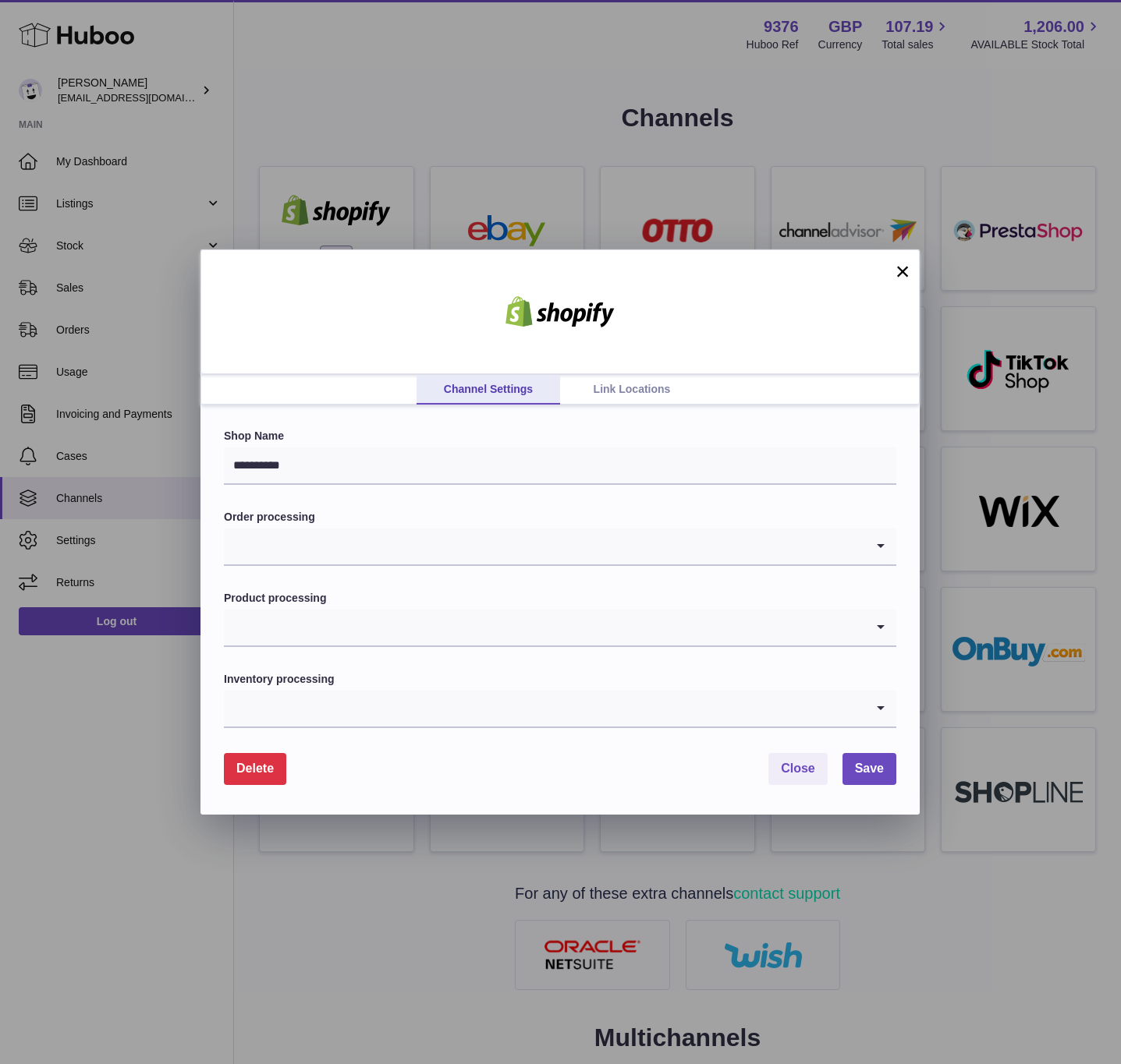
click at [635, 375] on link "Link Locations" at bounding box center [631, 389] width 144 height 30
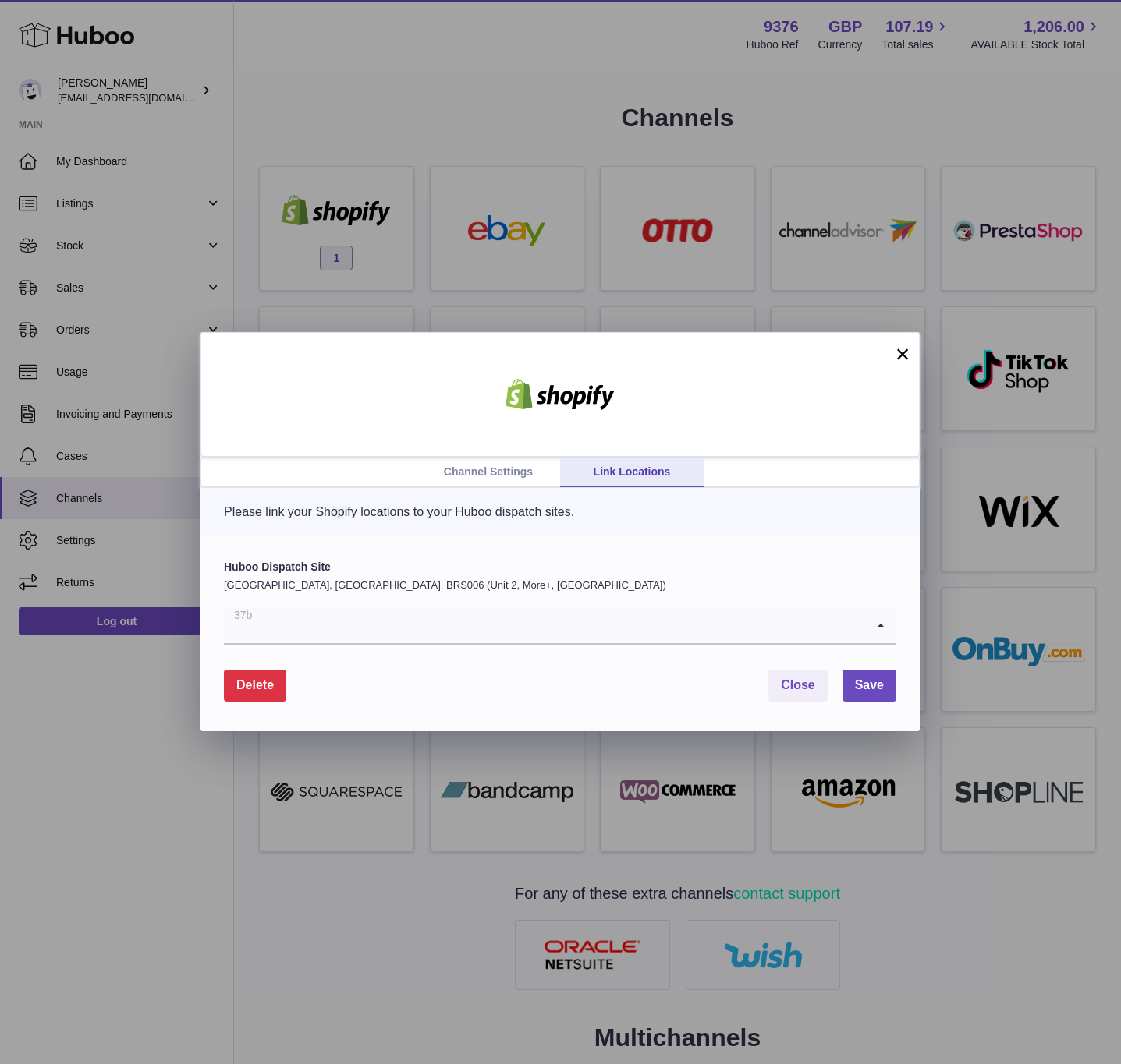
click at [555, 615] on input "Search for option" at bounding box center [545, 625] width 641 height 36
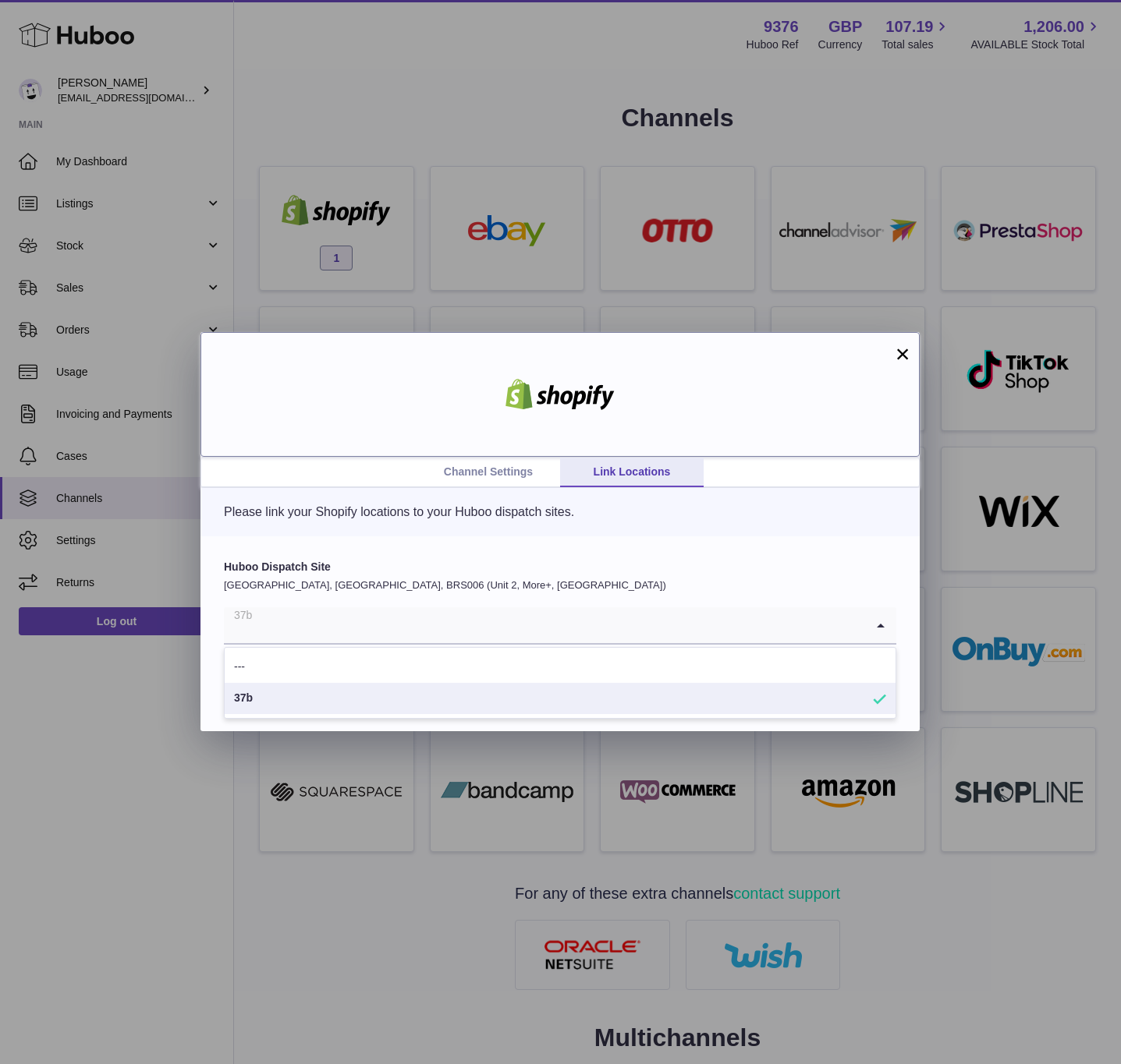
drag, startPoint x: 426, startPoint y: 431, endPoint x: 410, endPoint y: 381, distance: 52.5
click at [423, 429] on div at bounding box center [559, 394] width 719 height 125
